Goal: Task Accomplishment & Management: Manage account settings

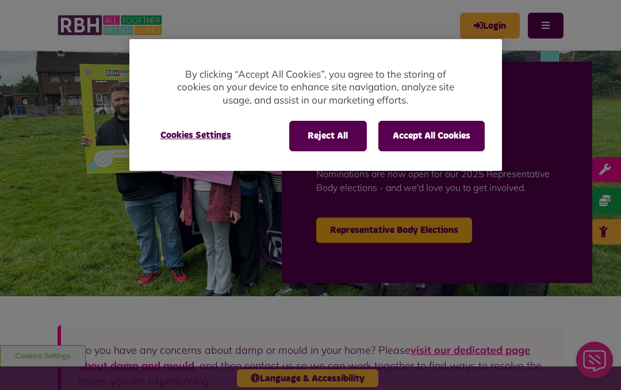
click at [425, 134] on button "Accept All Cookies" at bounding box center [431, 136] width 106 height 30
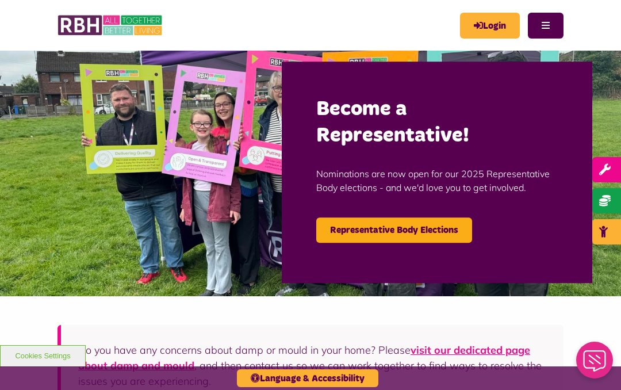
click at [489, 25] on link "Login" at bounding box center [490, 26] width 60 height 26
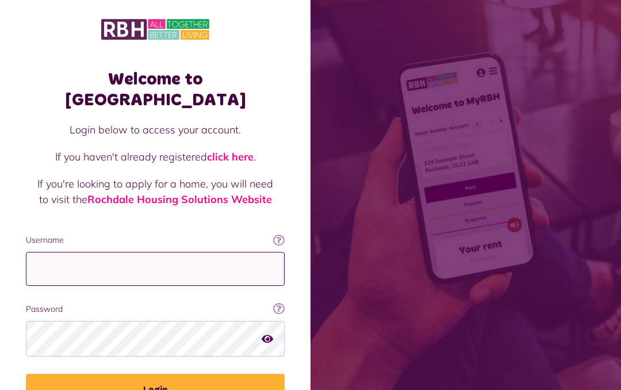
click at [194, 252] on input "Username" at bounding box center [155, 269] width 259 height 34
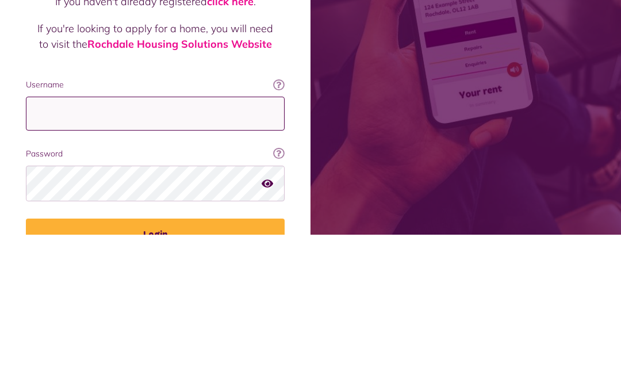
scroll to position [56, 0]
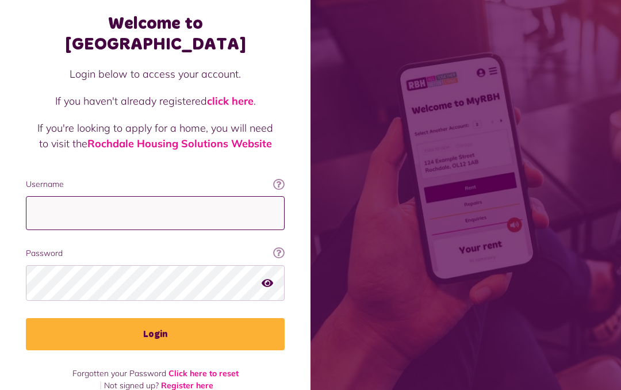
type input "**********"
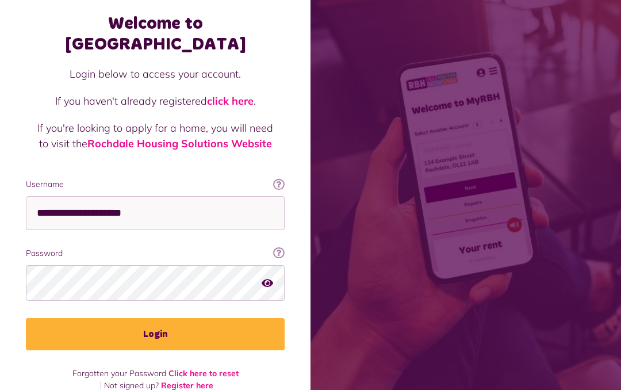
click at [245, 318] on button "Login" at bounding box center [155, 334] width 259 height 32
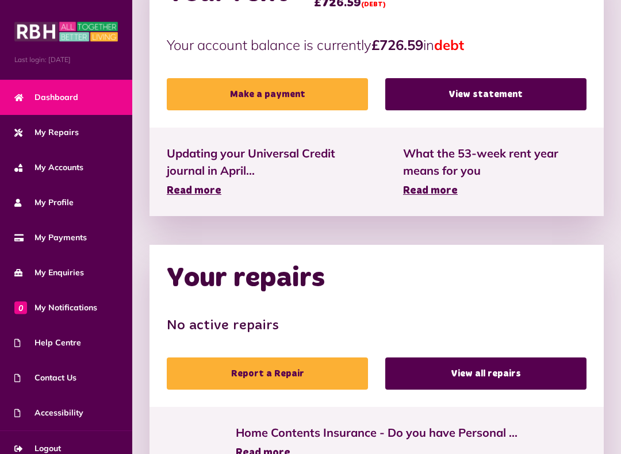
scroll to position [427, 0]
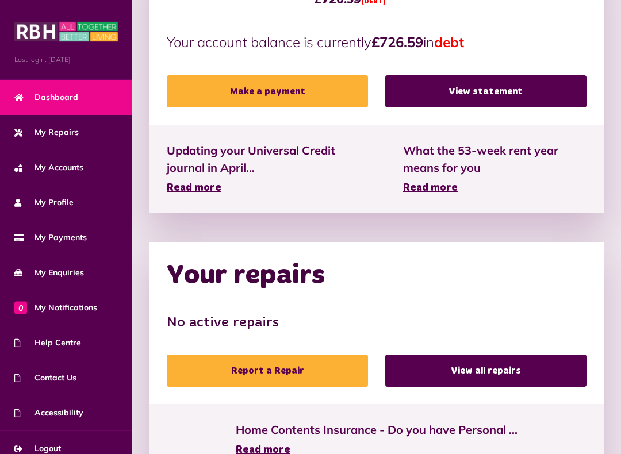
click at [511, 89] on link "View statement" at bounding box center [485, 91] width 201 height 32
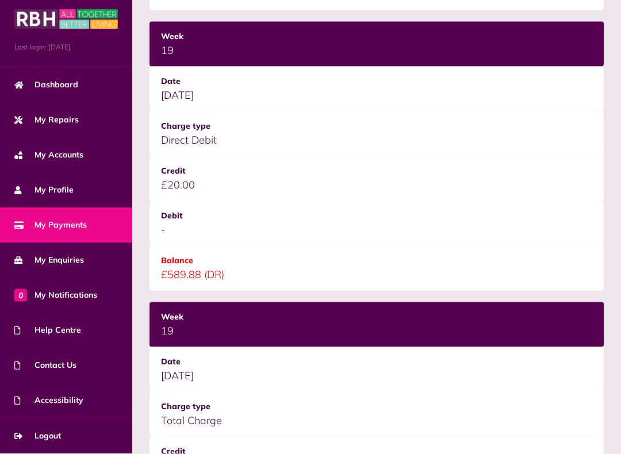
scroll to position [12, 0]
click at [68, 389] on link "Logout" at bounding box center [66, 436] width 132 height 35
